Goal: Task Accomplishment & Management: Use online tool/utility

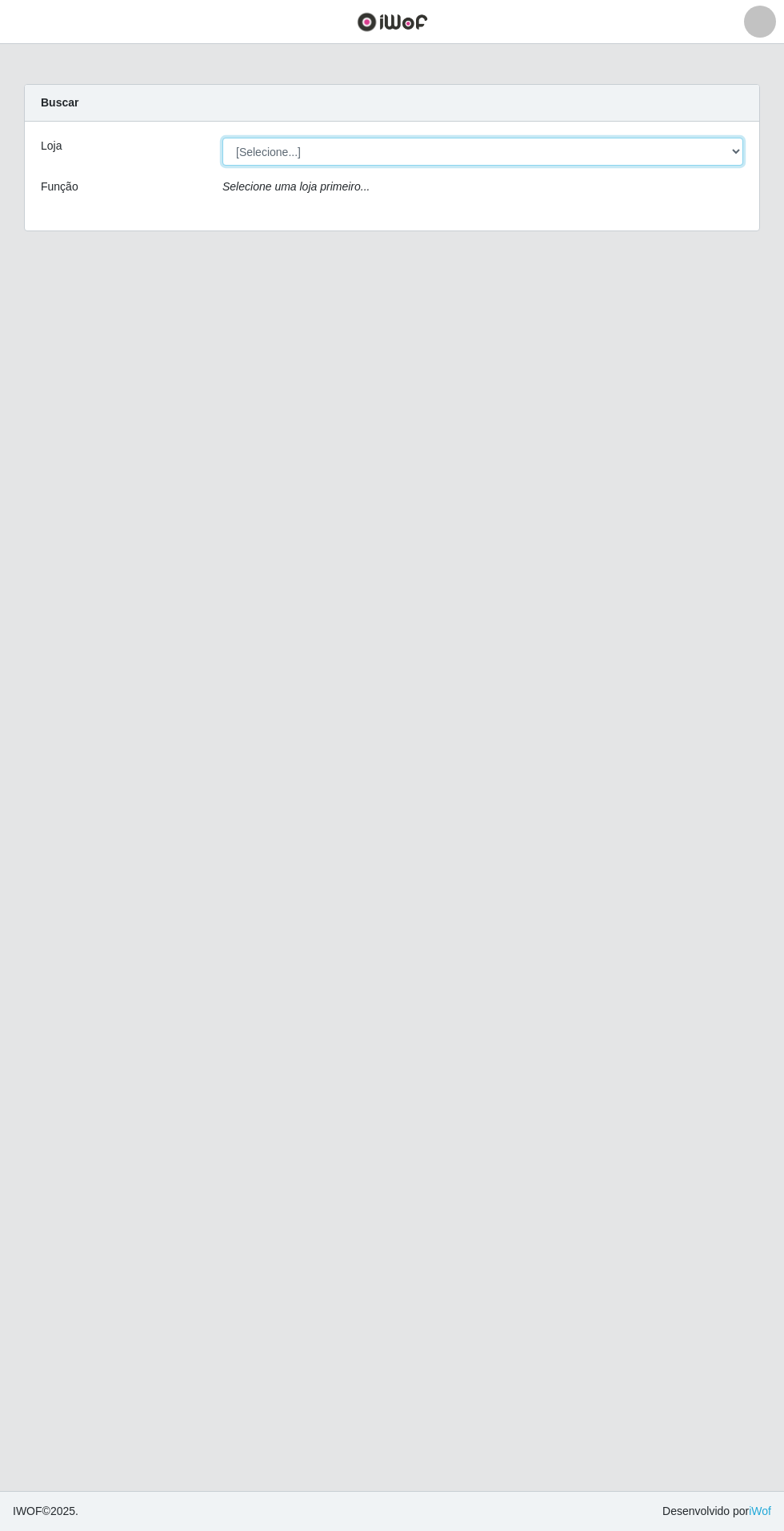
click at [663, 152] on select "[Selecione...] Atacado Vem - Loja 31 [GEOGRAPHIC_DATA]" at bounding box center [482, 152] width 521 height 28
select select "437"
click at [222, 138] on select "[Selecione...] Atacado Vem - Loja 31 [GEOGRAPHIC_DATA]" at bounding box center [482, 152] width 521 height 28
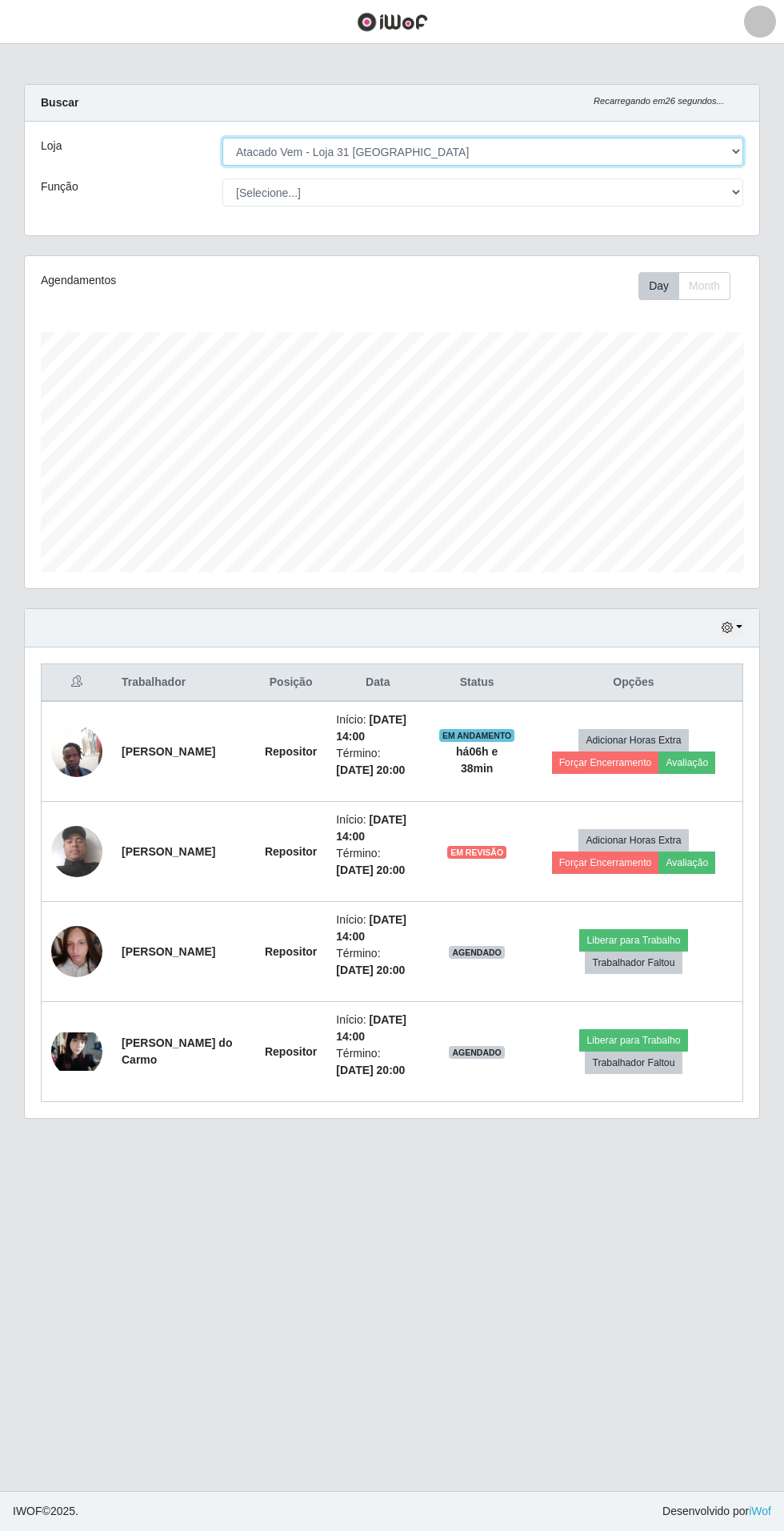
scroll to position [13, 0]
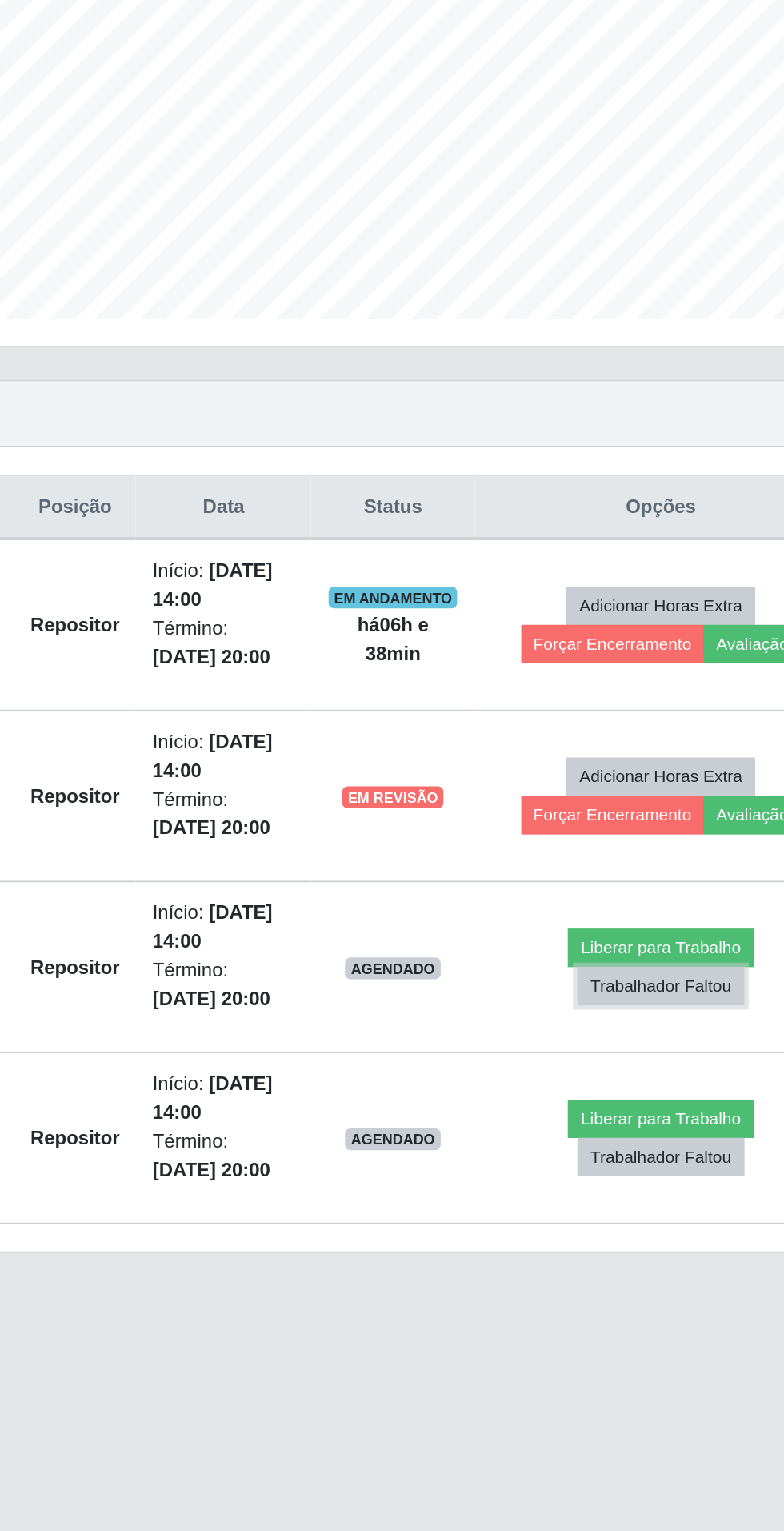
click at [644, 952] on button "Trabalhador Faltou" at bounding box center [633, 964] width 97 height 23
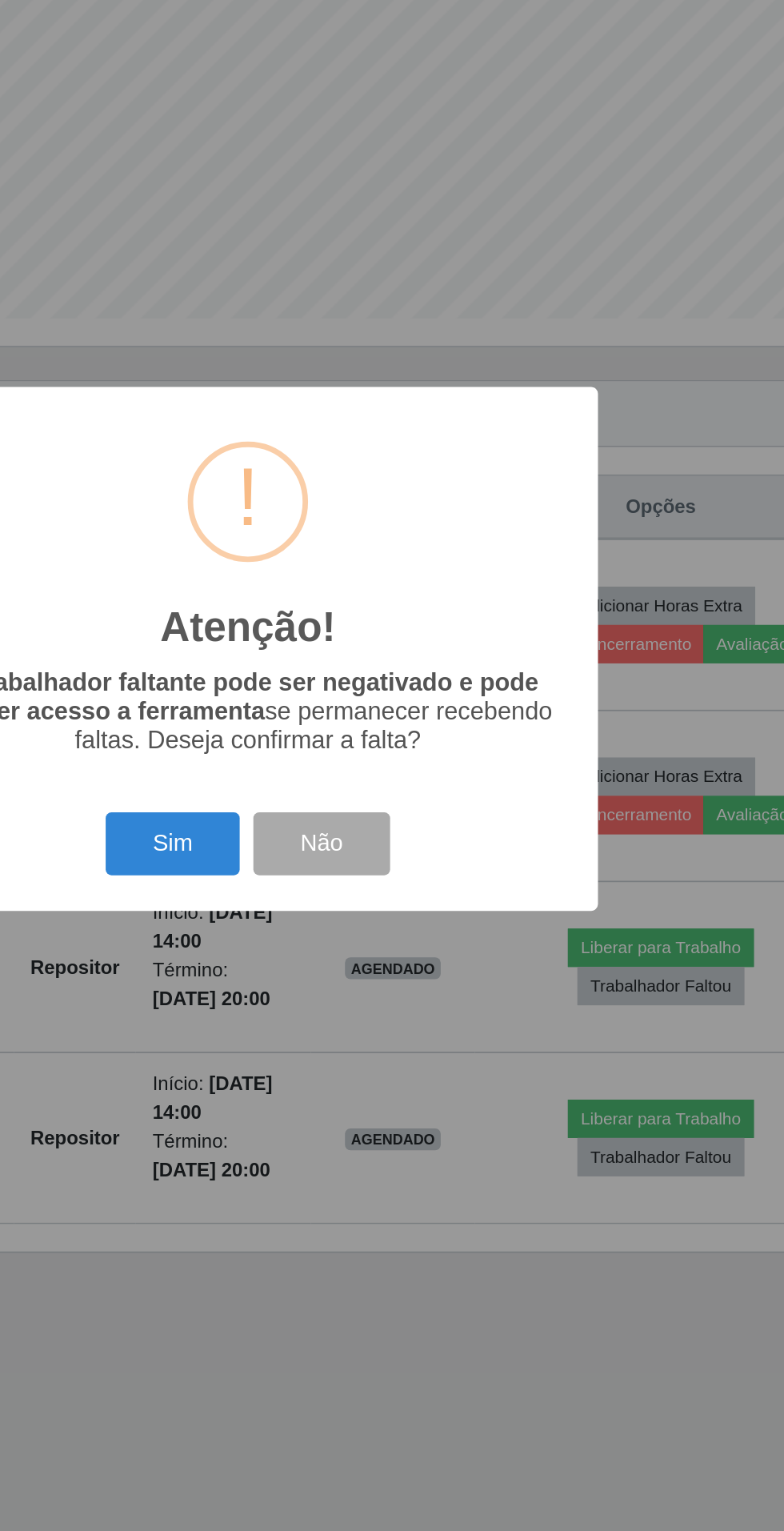
click at [350, 874] on button "Sim" at bounding box center [348, 880] width 77 height 38
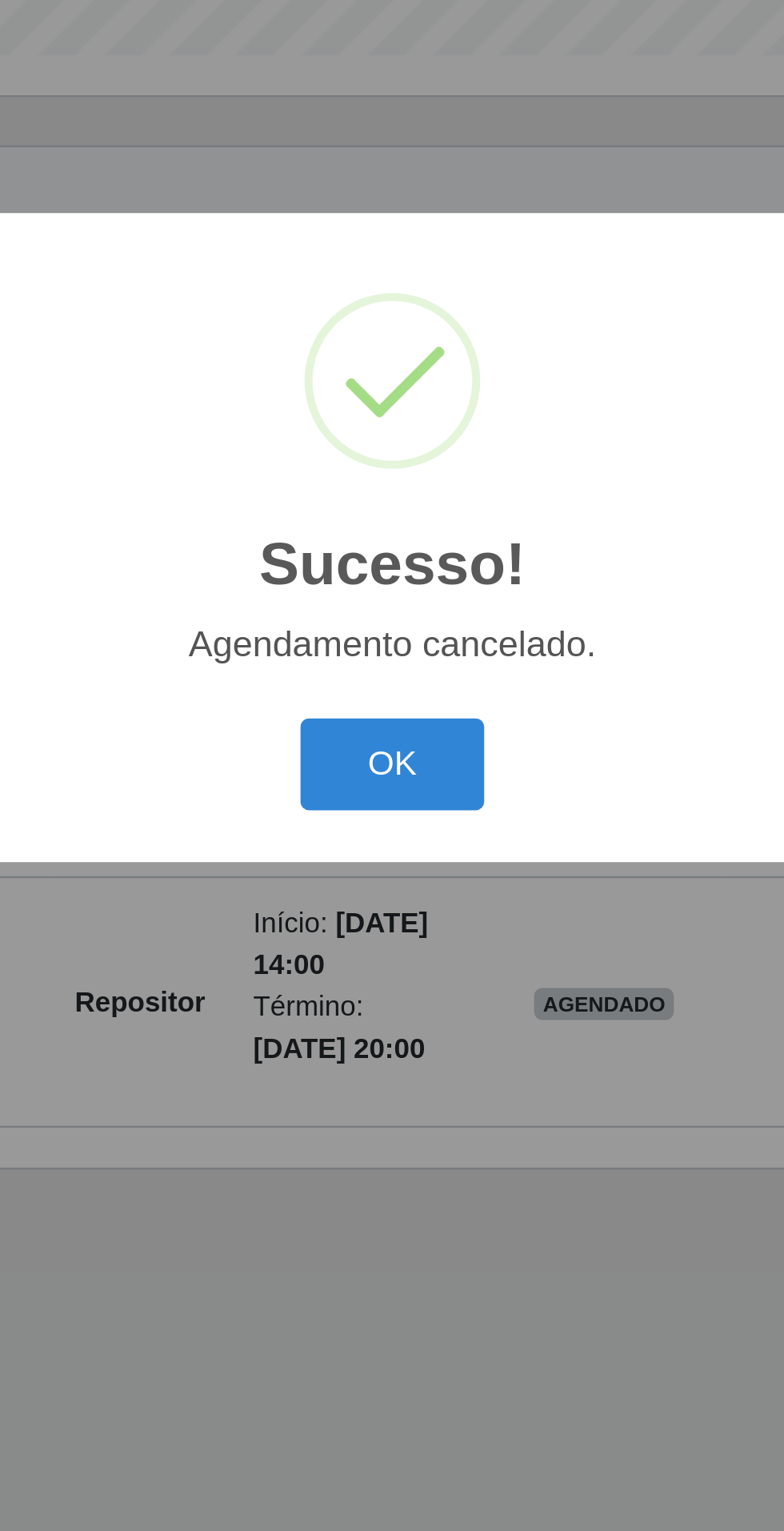
click at [399, 851] on button "OK" at bounding box center [392, 856] width 75 height 38
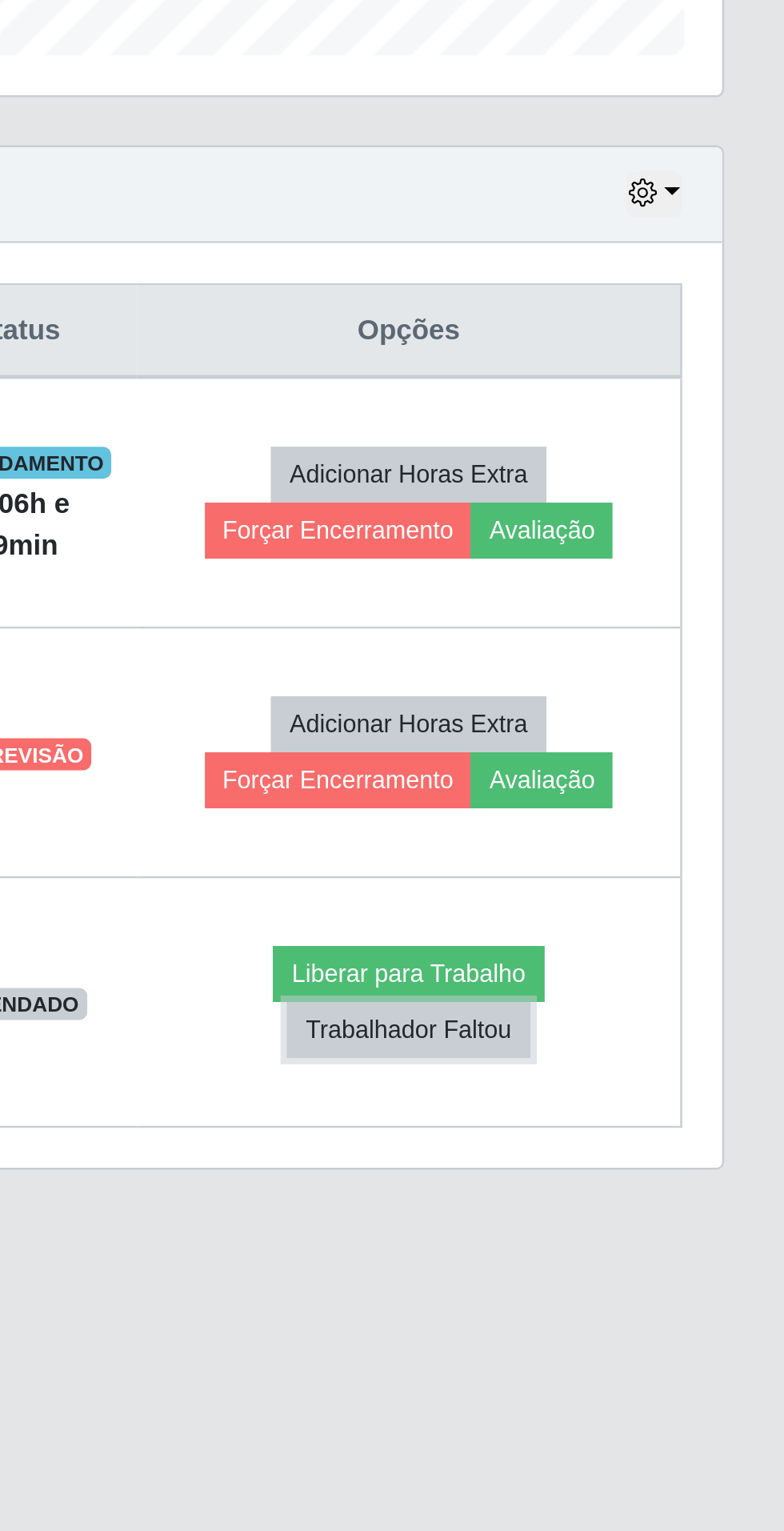
click at [654, 955] on button "Trabalhador Faltou" at bounding box center [633, 964] width 97 height 23
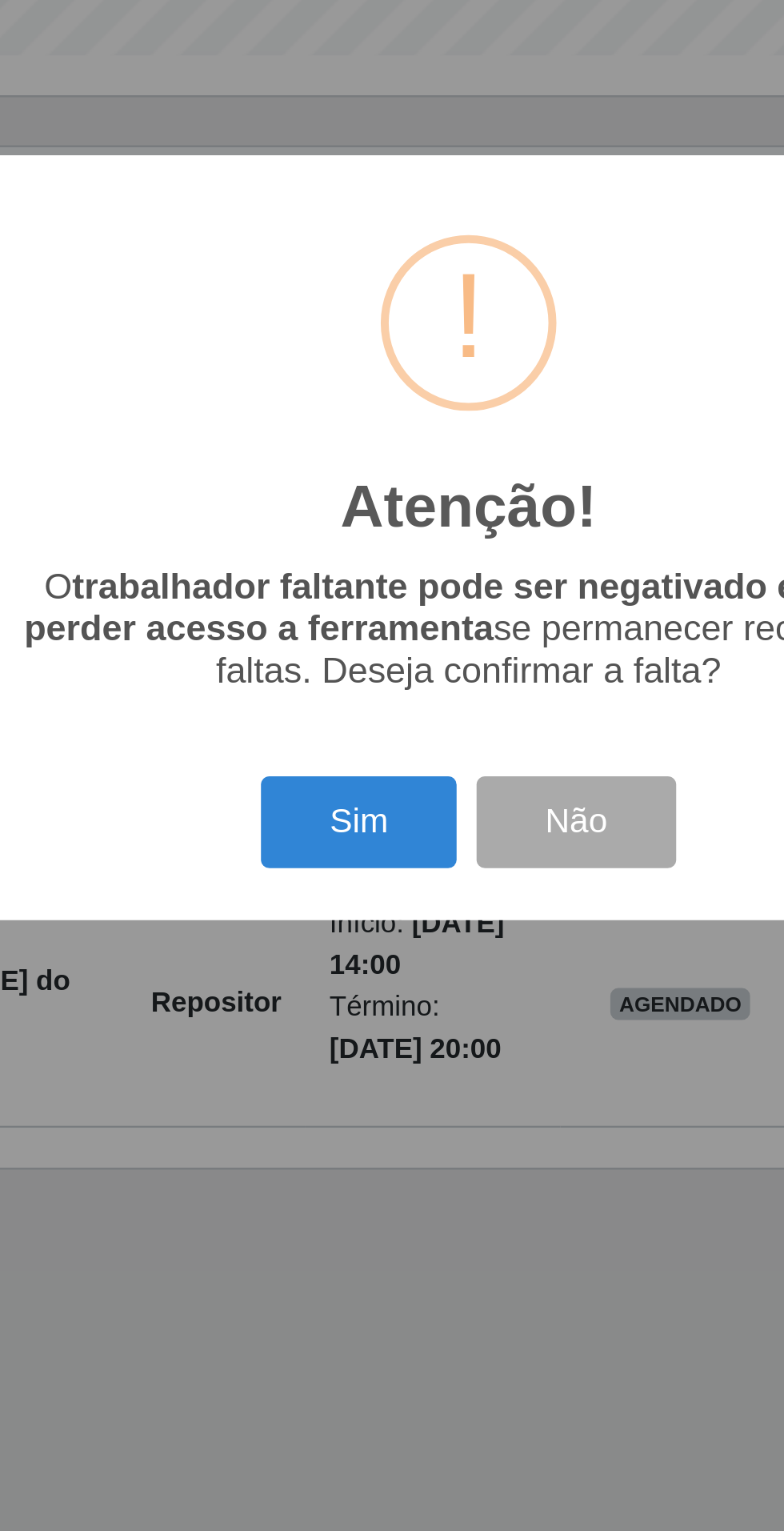
click at [352, 873] on button "Sim" at bounding box center [348, 880] width 77 height 38
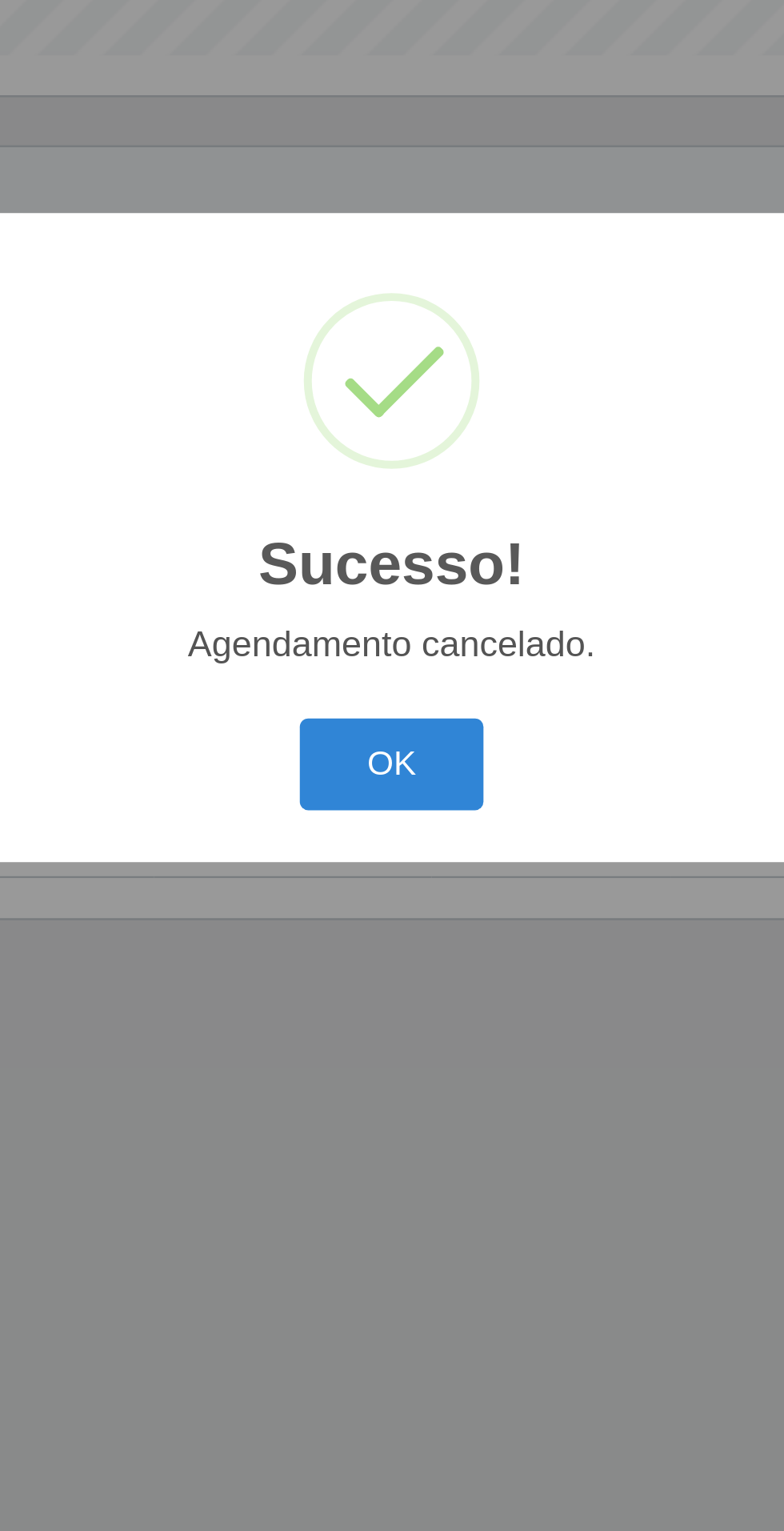
click at [397, 863] on button "OK" at bounding box center [392, 856] width 75 height 38
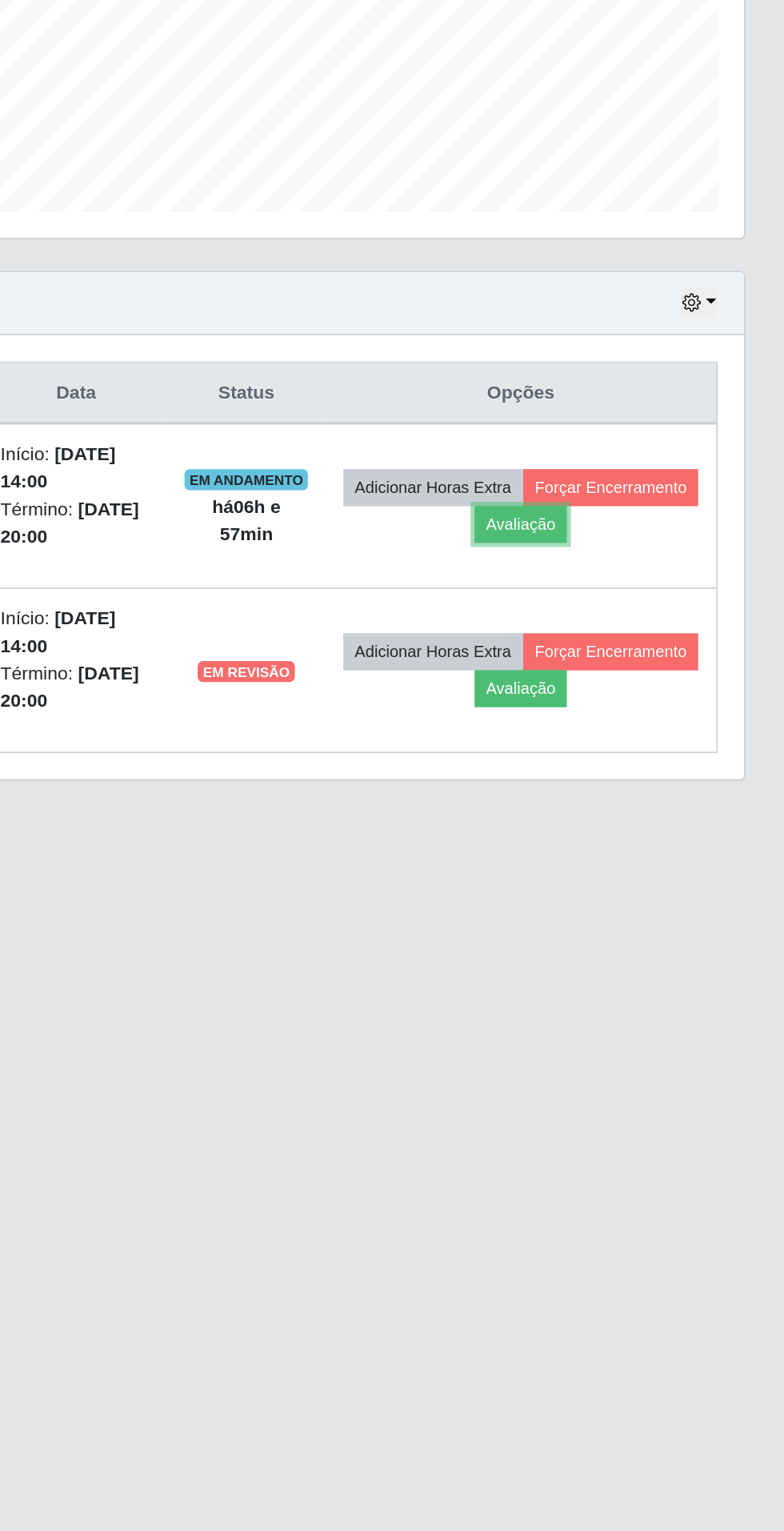
click at [652, 752] on button "Avaliação" at bounding box center [623, 763] width 57 height 23
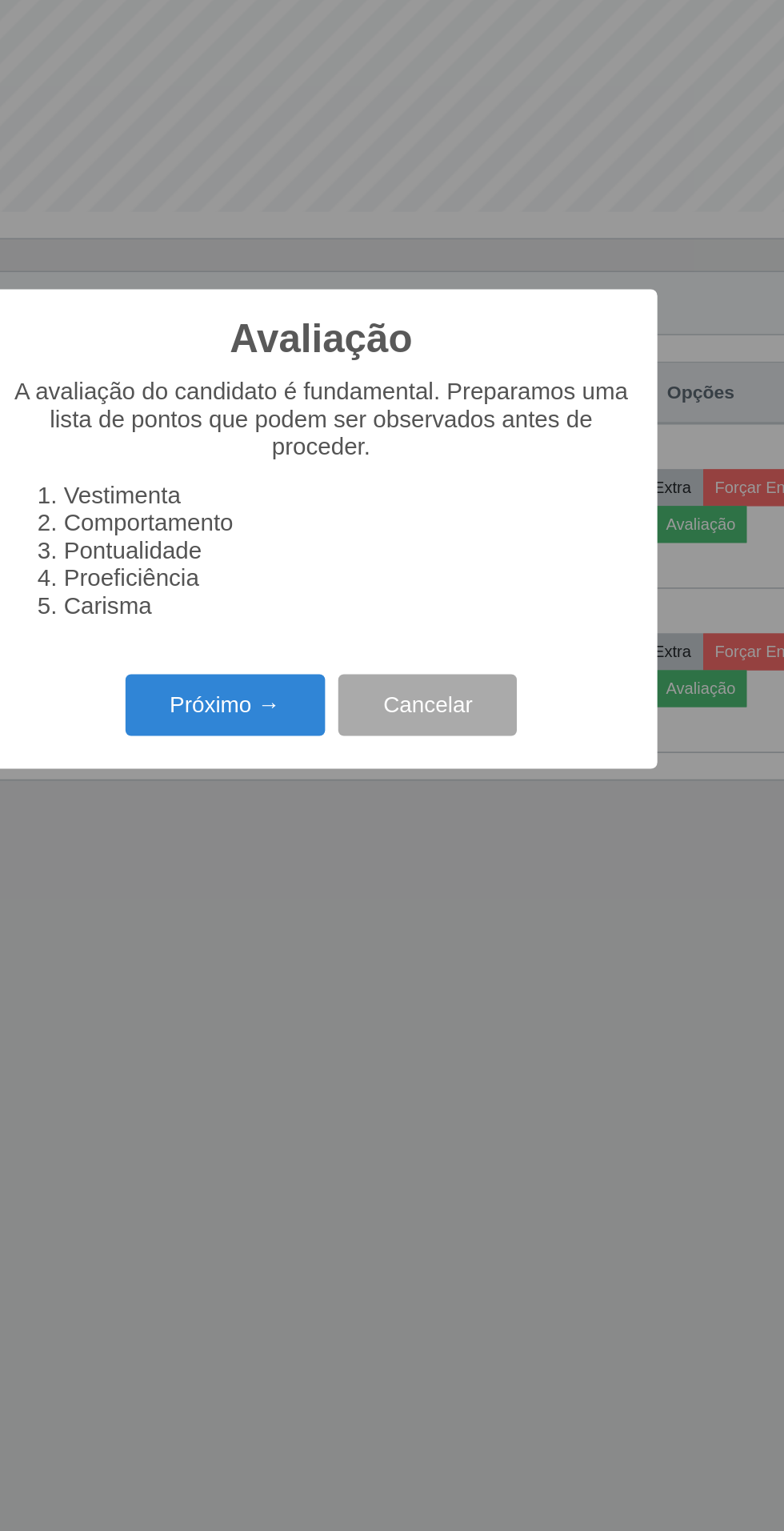
click at [342, 871] on button "Próximo →" at bounding box center [334, 872] width 122 height 38
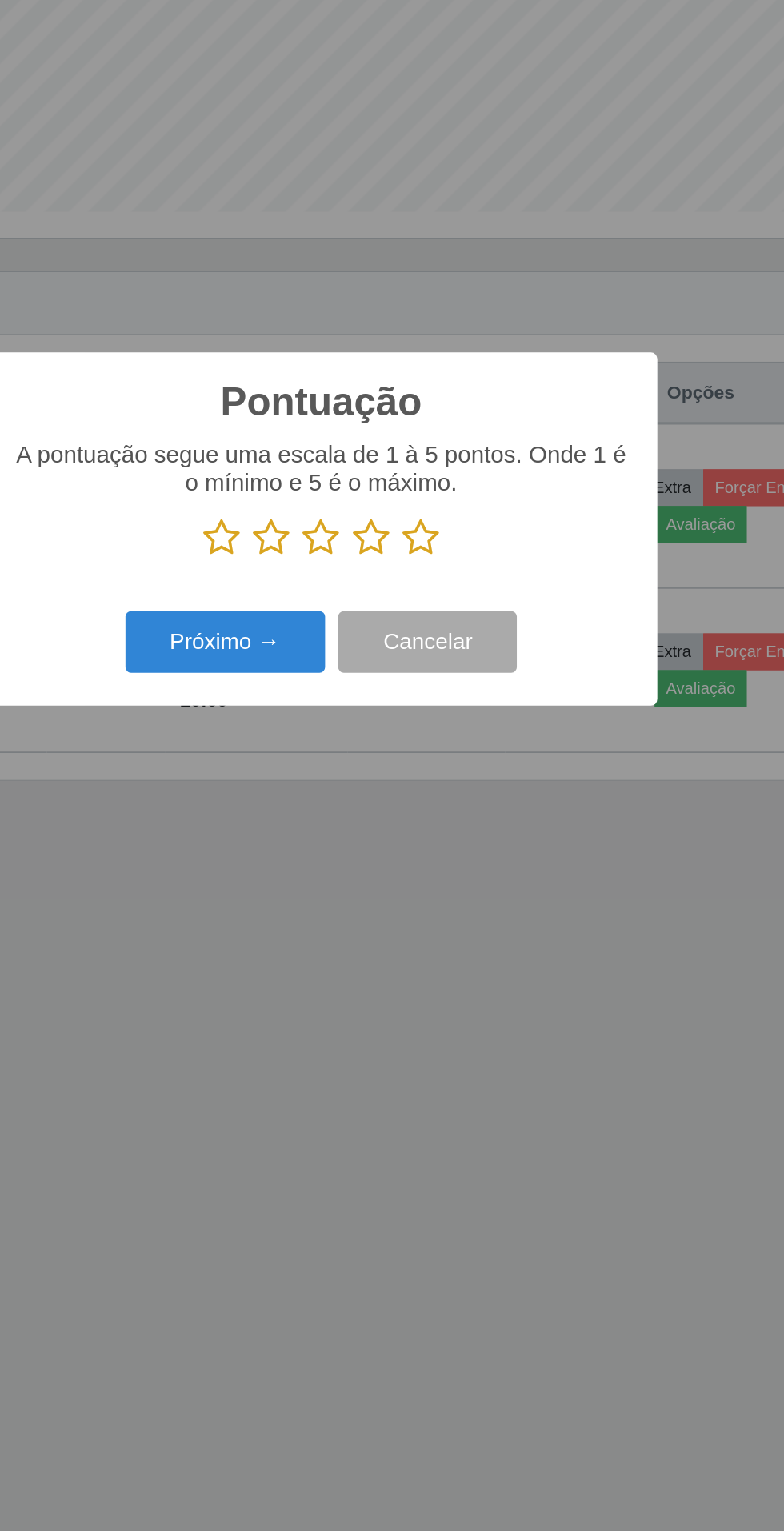
click at [401, 762] on icon at bounding box center [392, 770] width 23 height 24
click at [381, 783] on input "radio" at bounding box center [381, 783] width 0 height 0
click at [350, 834] on button "Próximo →" at bounding box center [334, 834] width 122 height 38
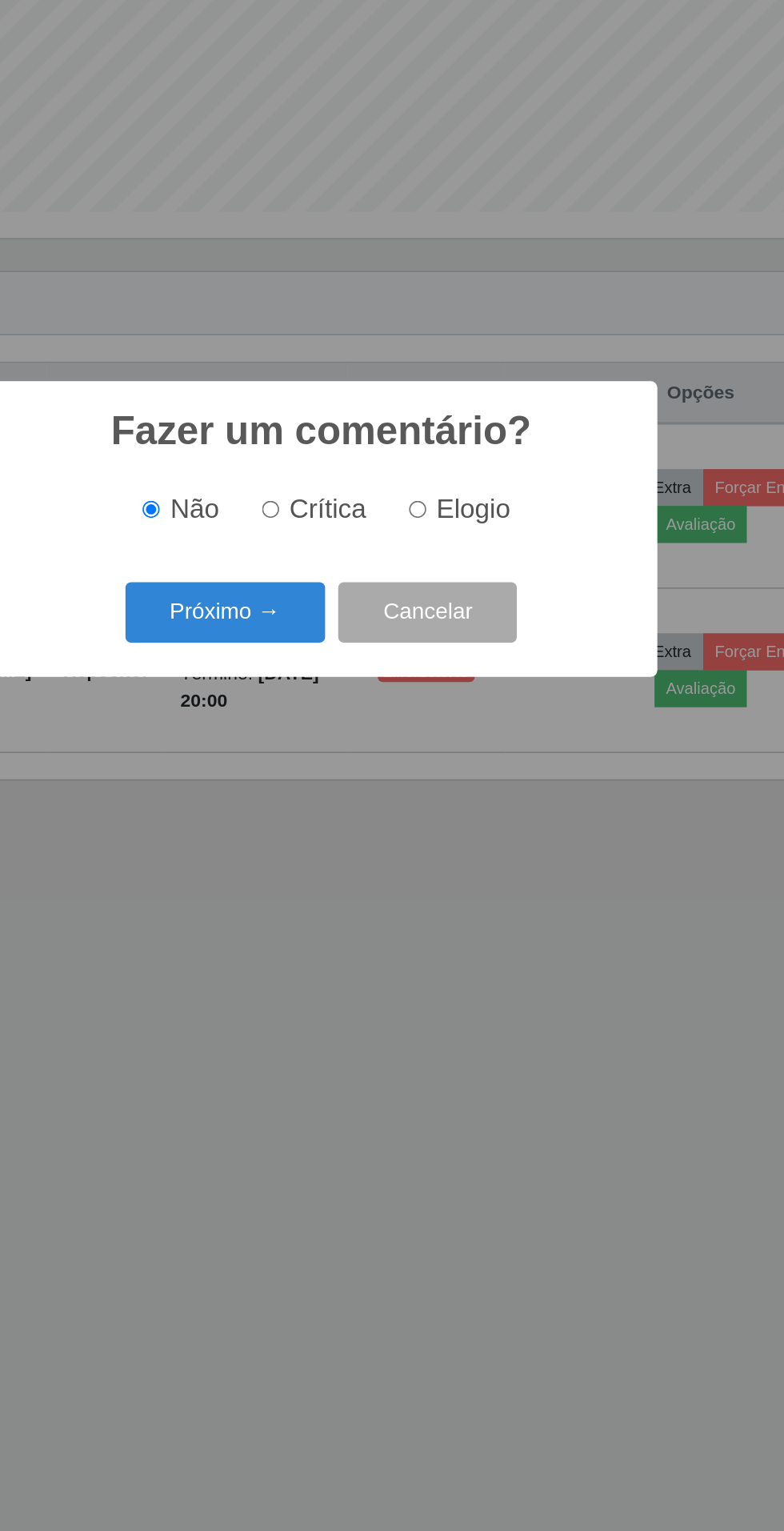
click at [350, 805] on button "Próximo →" at bounding box center [334, 817] width 122 height 38
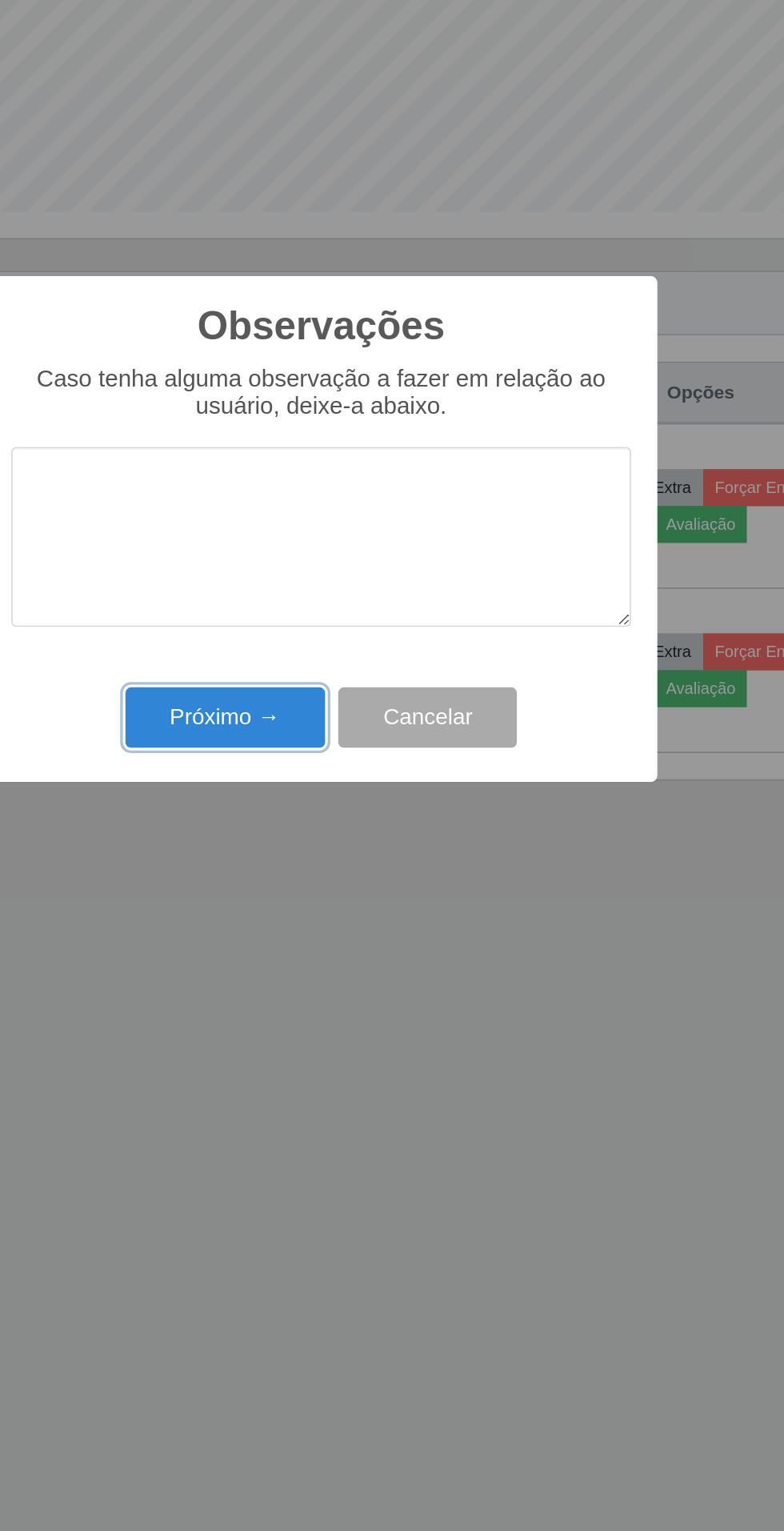
click at [345, 866] on button "Próximo →" at bounding box center [334, 881] width 122 height 38
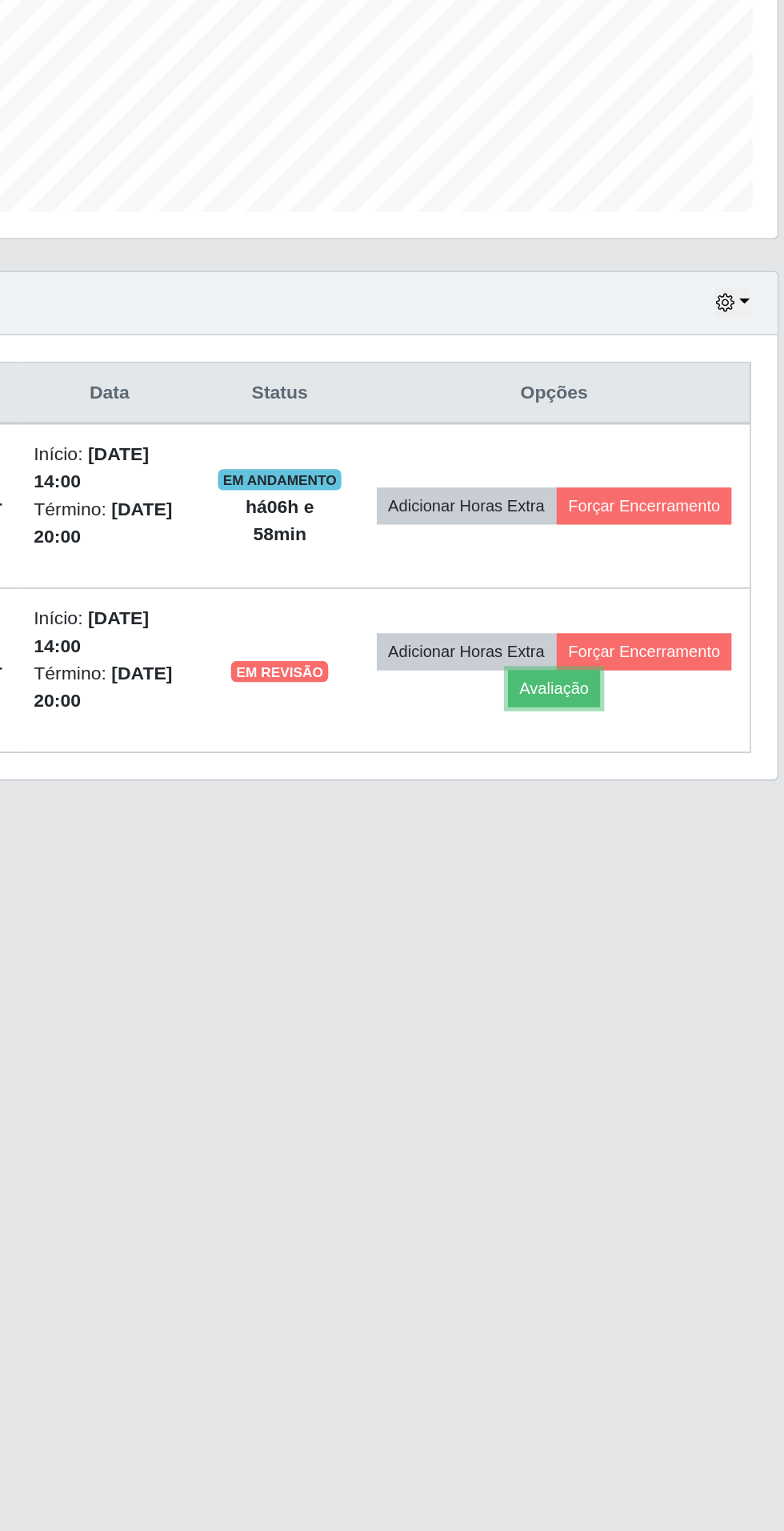
click at [652, 852] on button "Avaliação" at bounding box center [623, 863] width 57 height 23
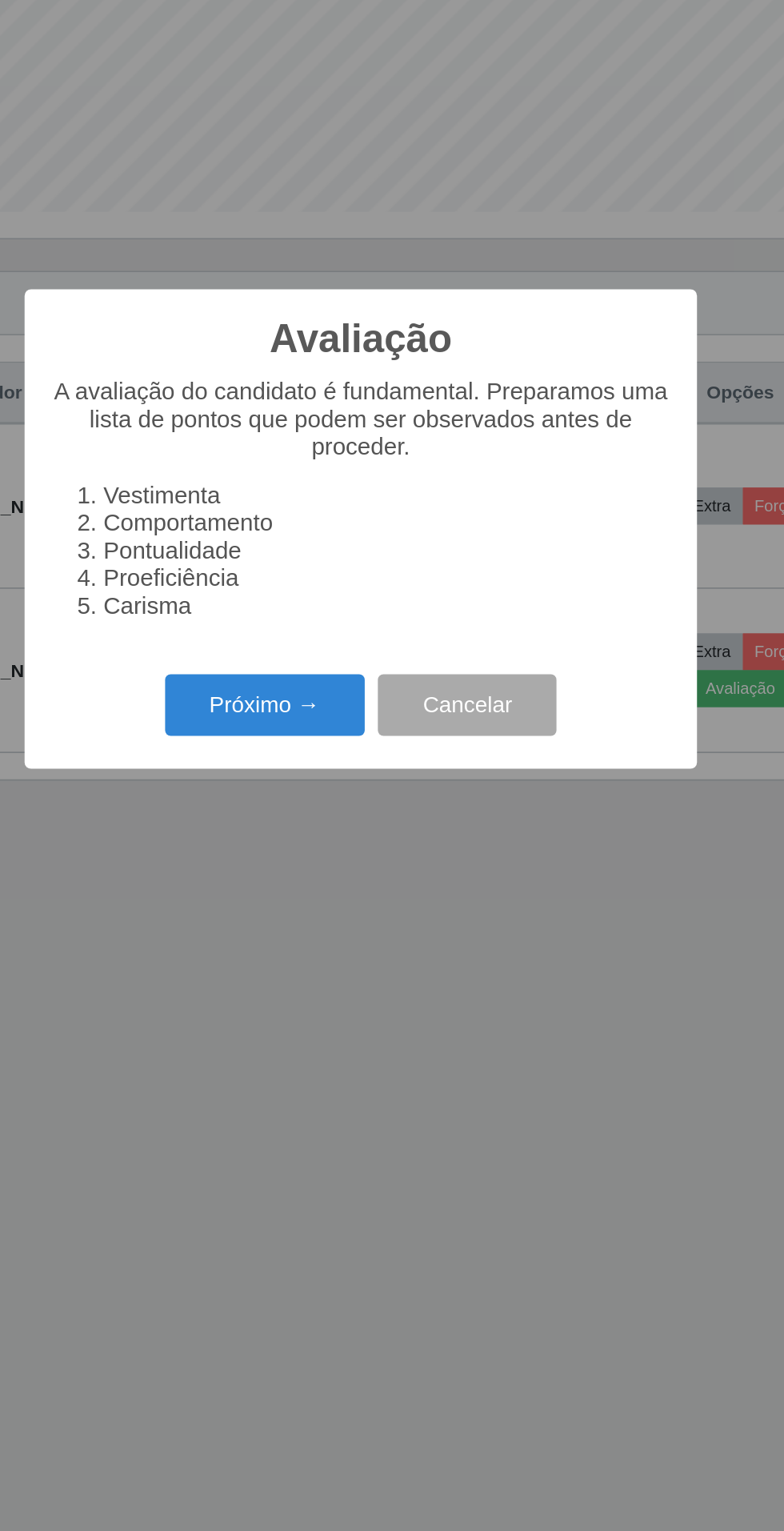
click at [329, 868] on button "Próximo →" at bounding box center [334, 872] width 122 height 38
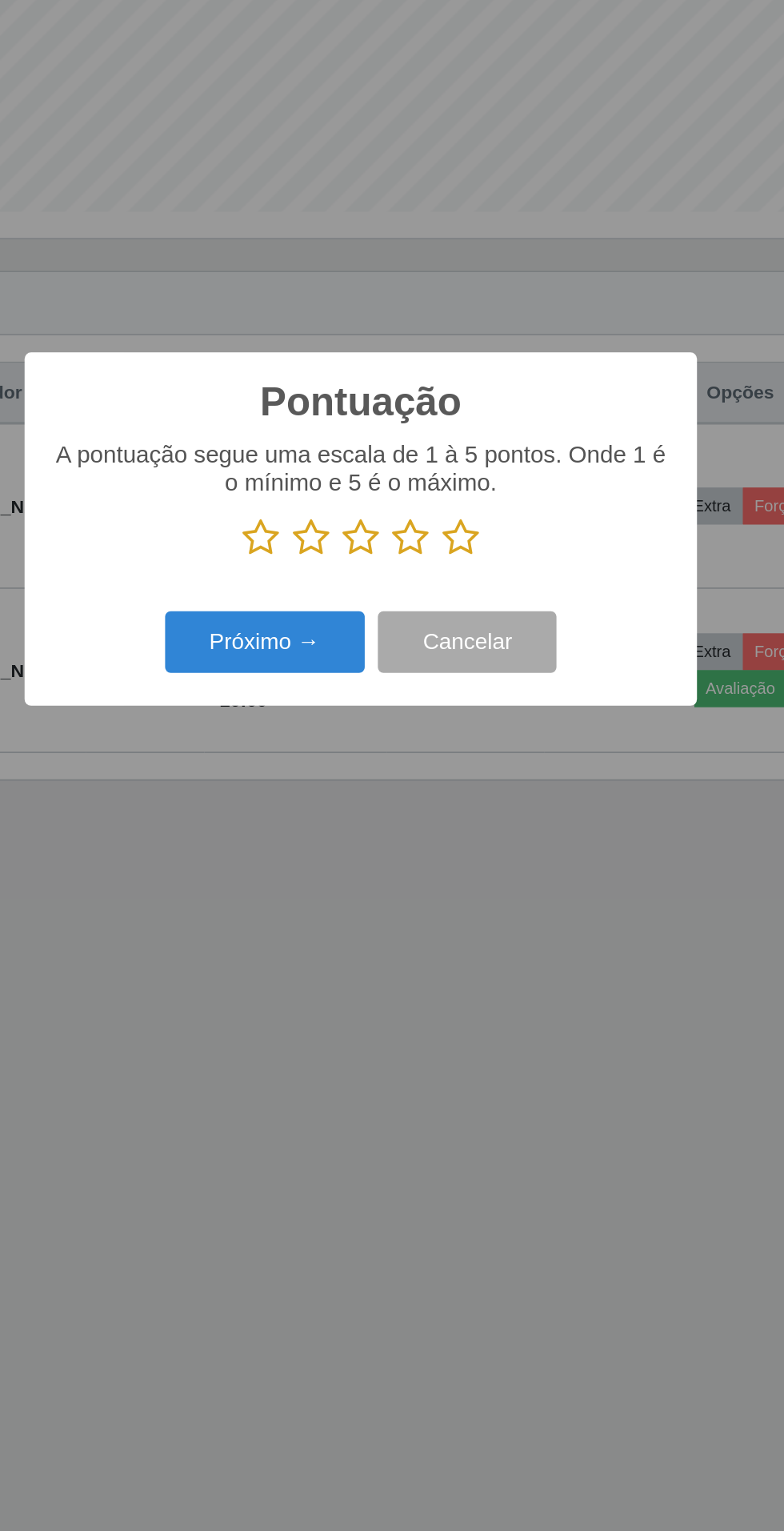
click at [432, 766] on icon at bounding box center [422, 770] width 23 height 24
click at [411, 783] on input "radio" at bounding box center [411, 783] width 0 height 0
click at [352, 853] on button "Próximo →" at bounding box center [334, 834] width 122 height 38
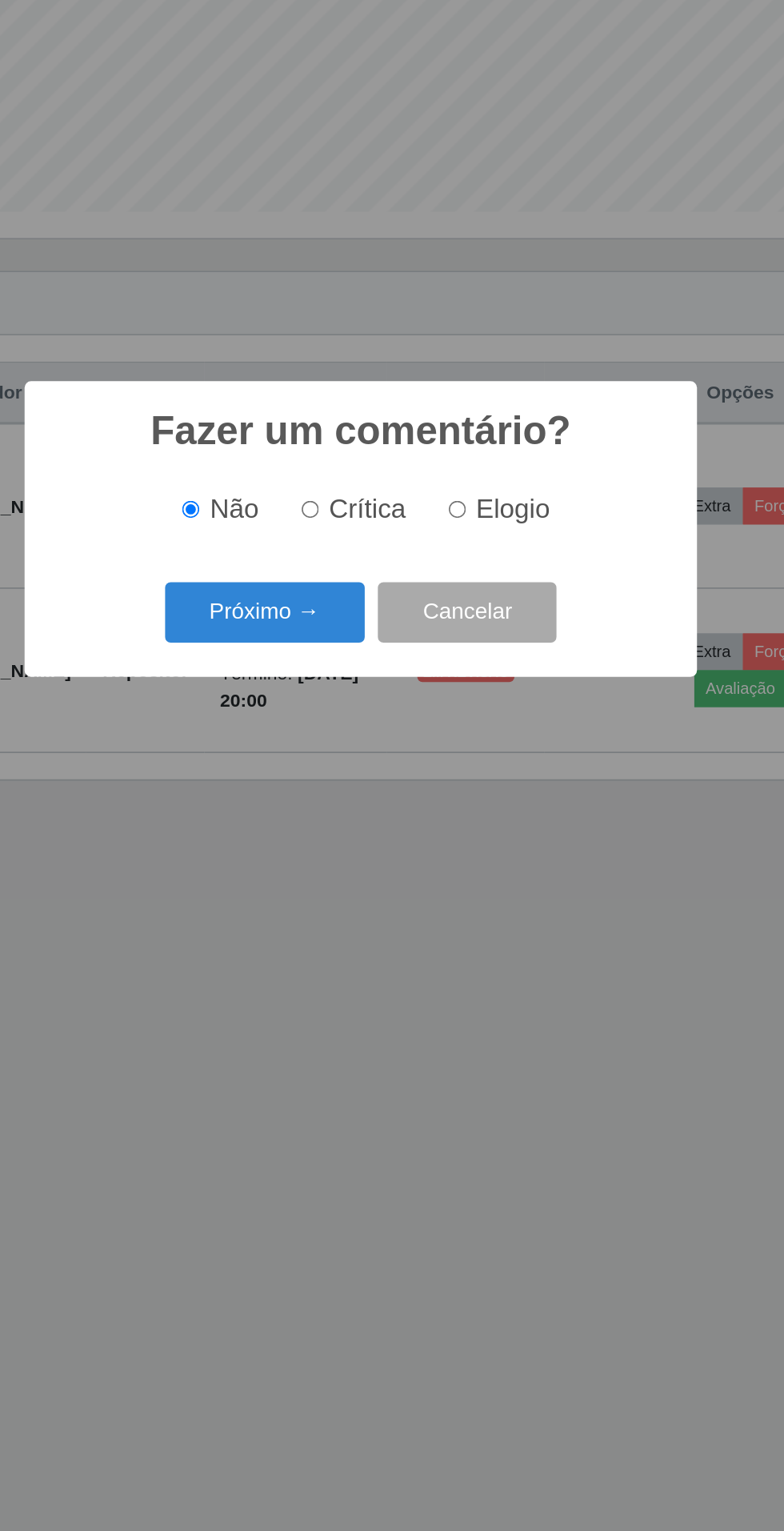
click at [345, 824] on button "Próximo →" at bounding box center [334, 817] width 122 height 38
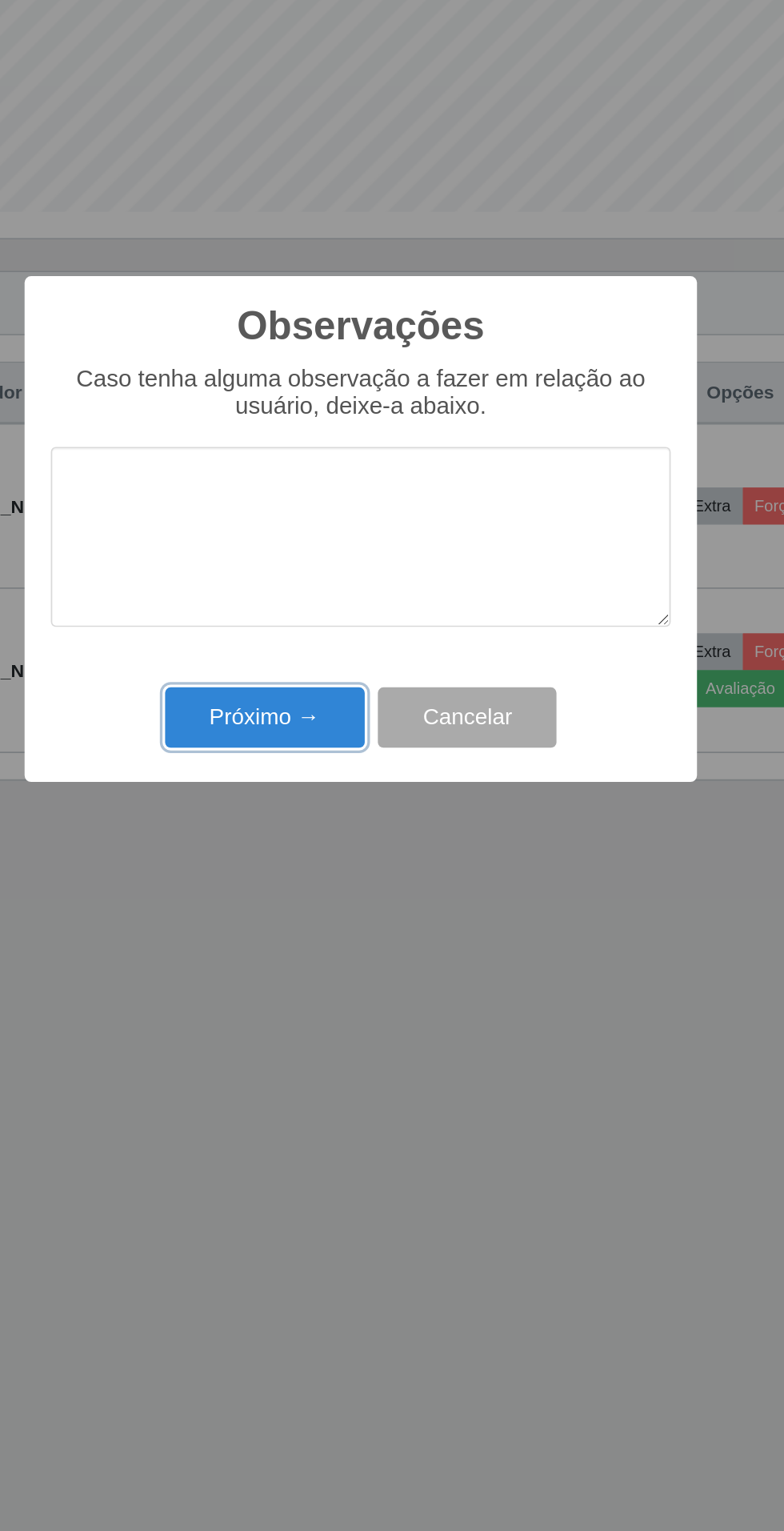
click at [320, 880] on button "Próximo →" at bounding box center [334, 881] width 122 height 38
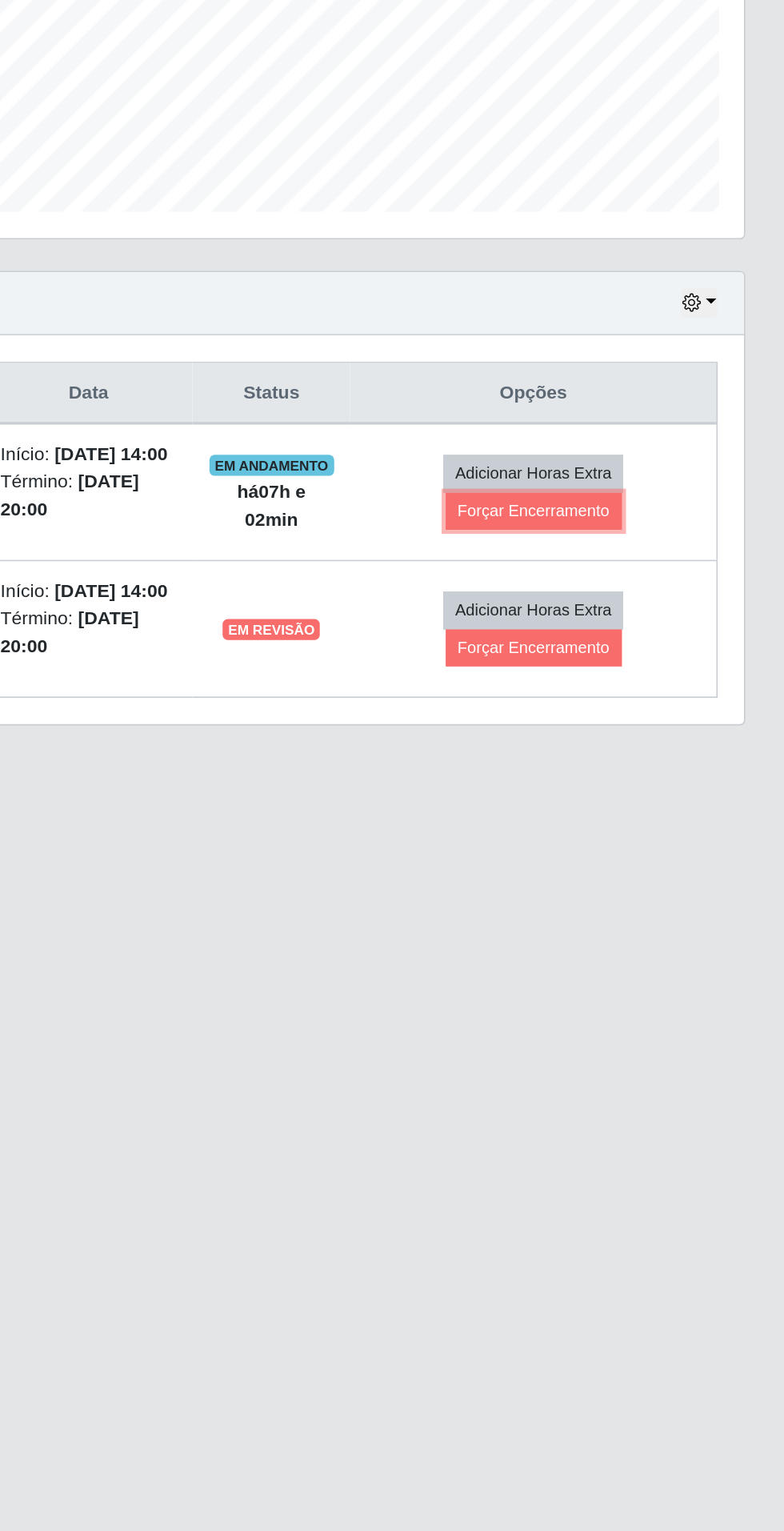
click at [637, 752] on button "Forçar Encerramento" at bounding box center [631, 755] width 107 height 23
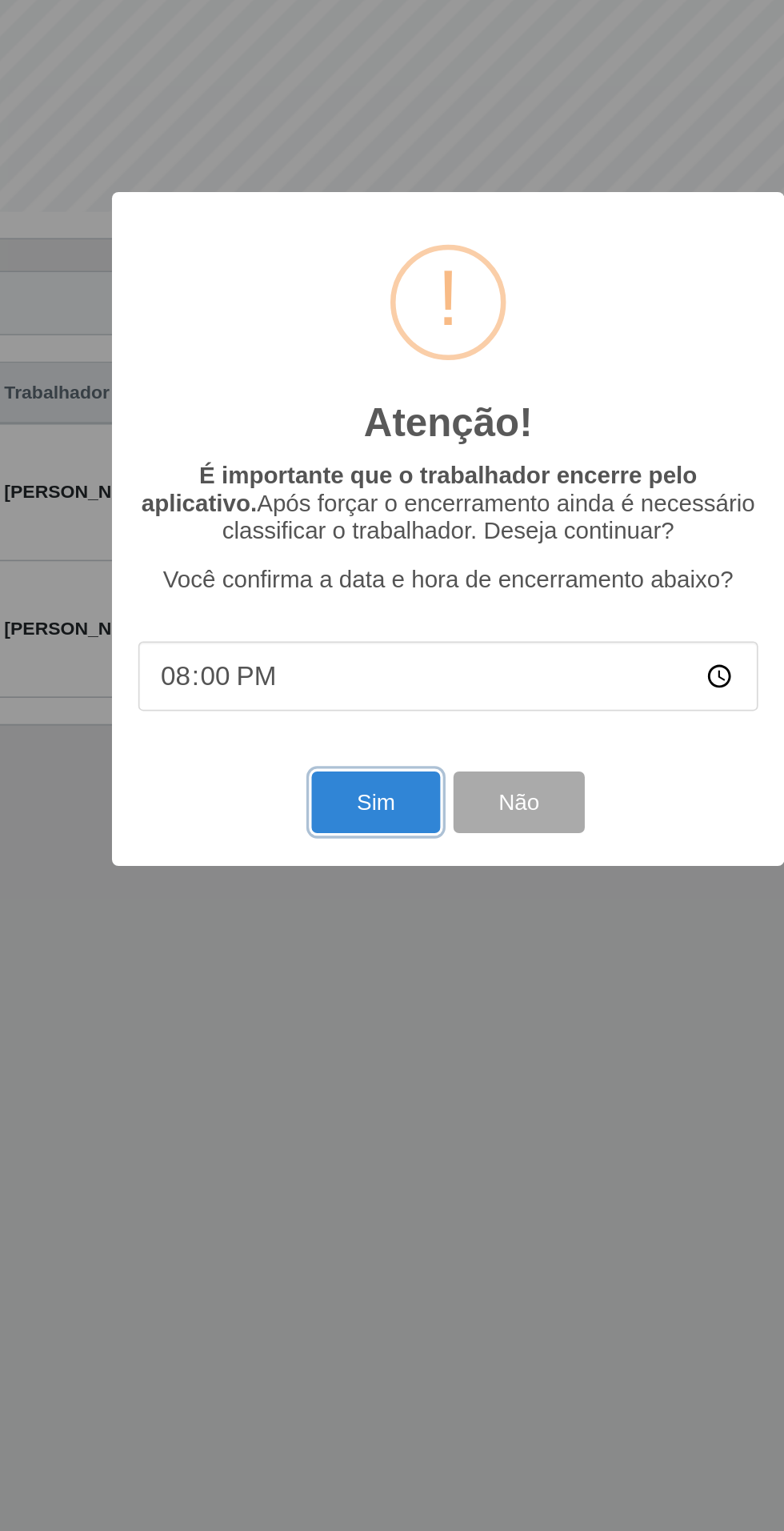
click at [338, 929] on button "Sim" at bounding box center [348, 932] width 77 height 38
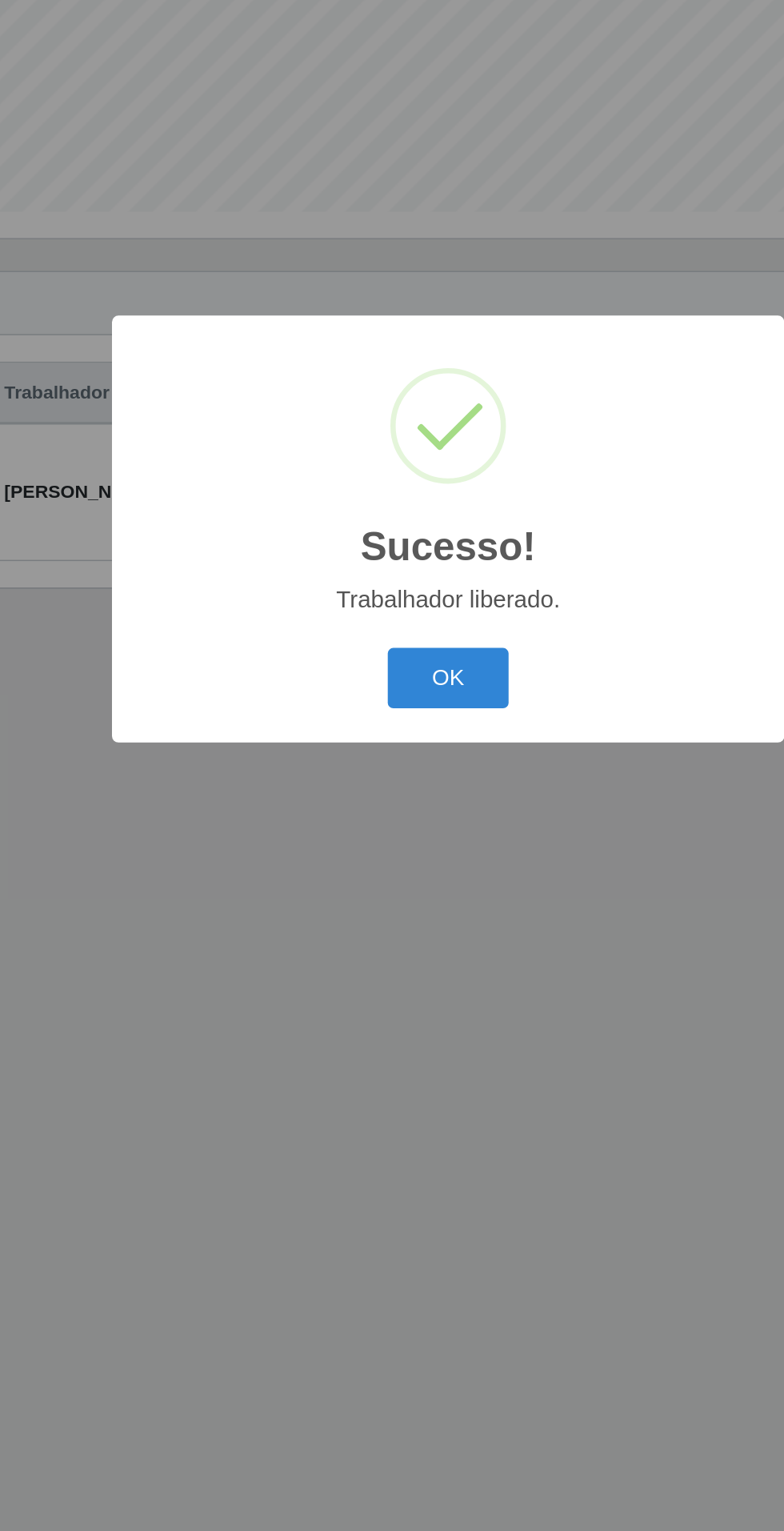
click at [401, 863] on button "OK" at bounding box center [392, 856] width 75 height 38
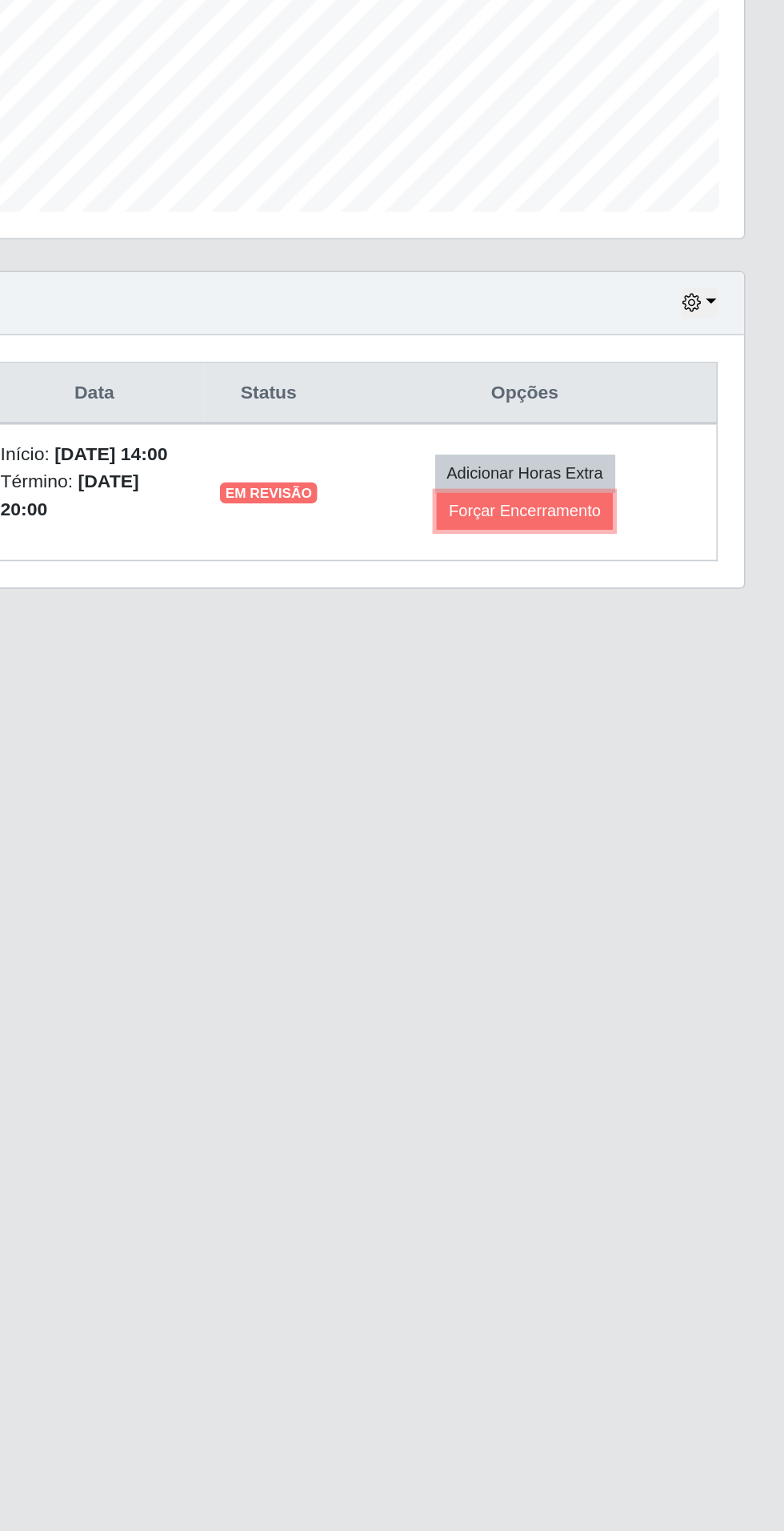
click at [676, 754] on button "Forçar Encerramento" at bounding box center [626, 755] width 107 height 23
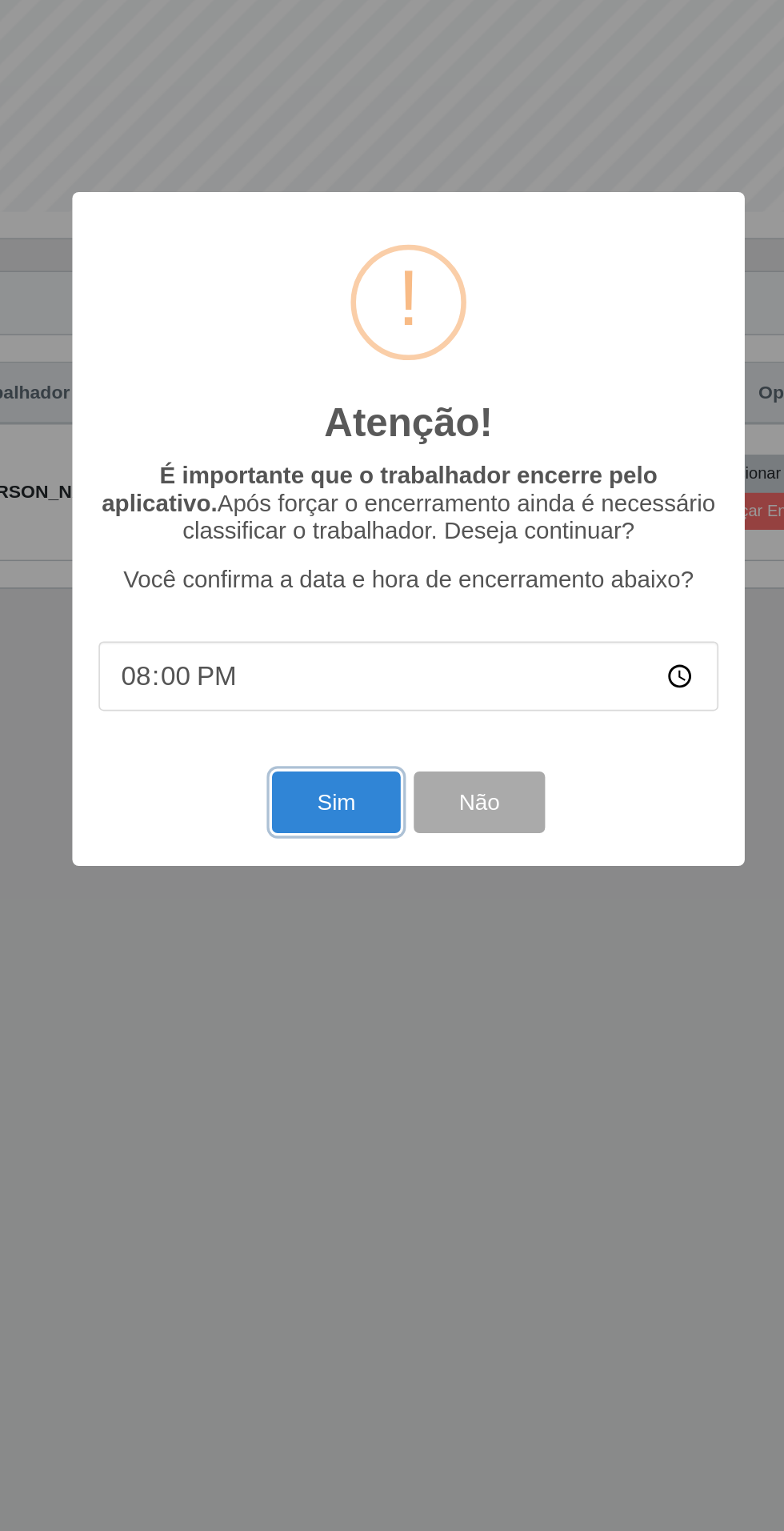
click at [363, 931] on button "Sim" at bounding box center [348, 932] width 77 height 38
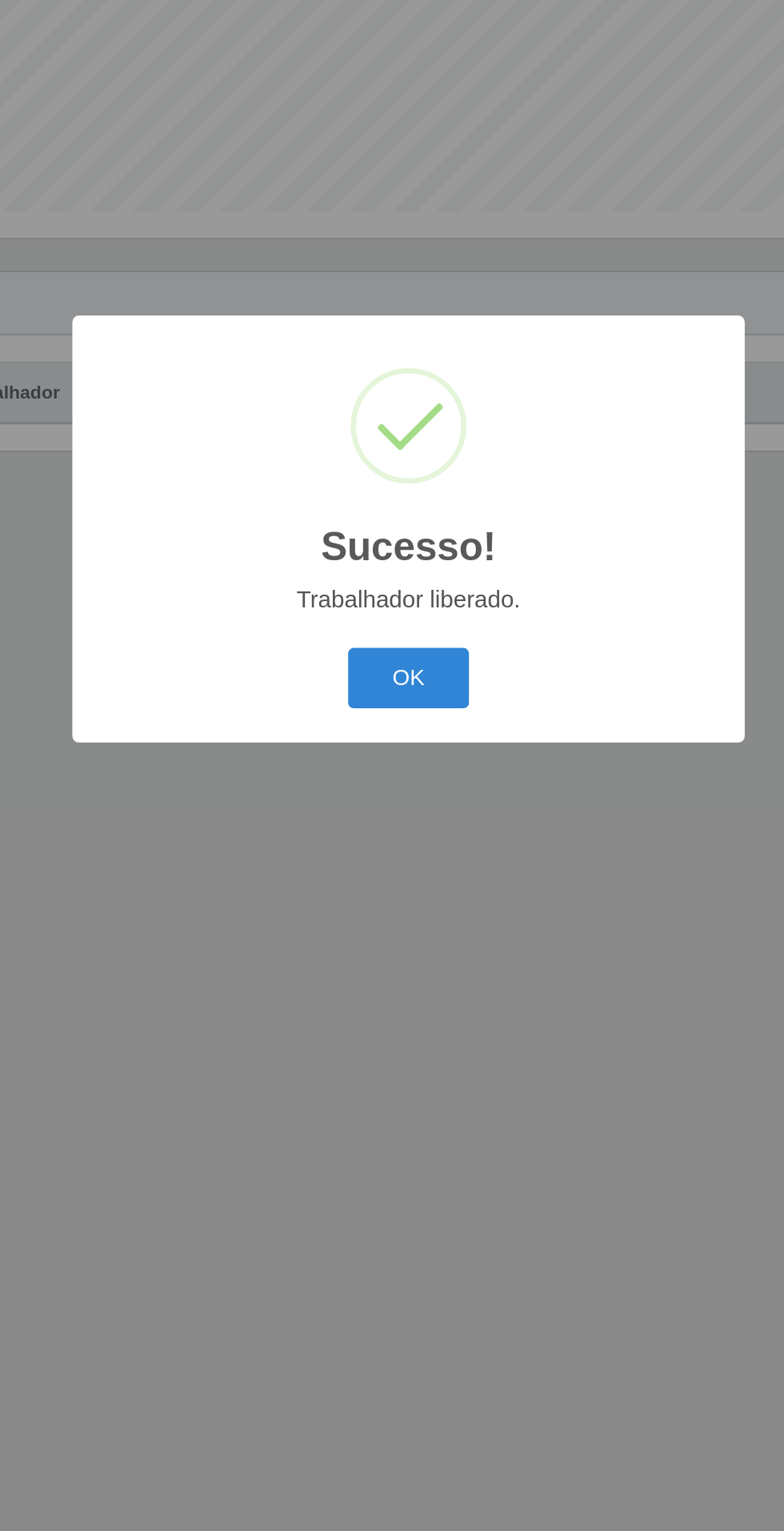
click at [400, 863] on button "OK" at bounding box center [392, 856] width 75 height 38
